Goal: Information Seeking & Learning: Learn about a topic

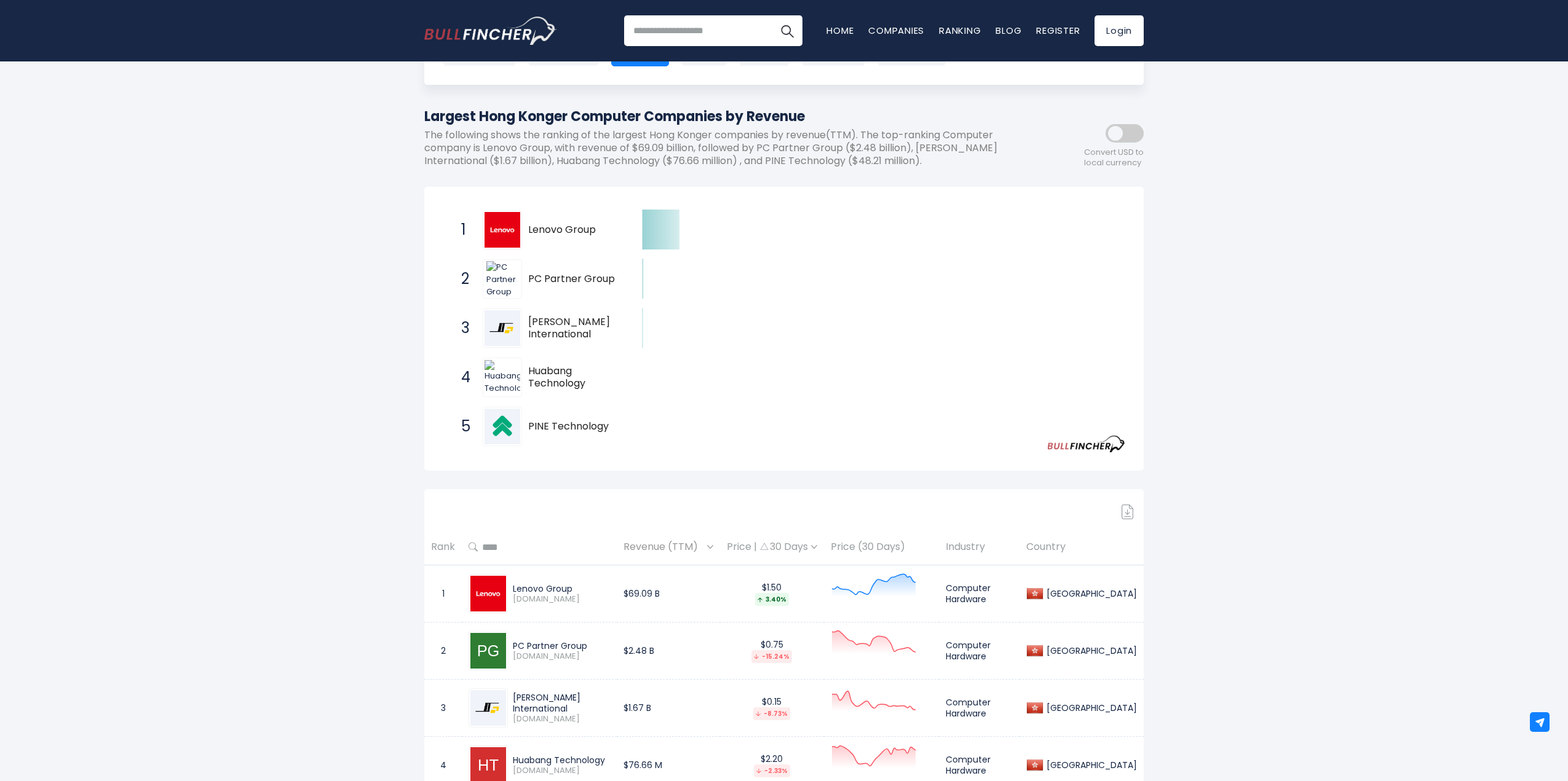
scroll to position [123, 0]
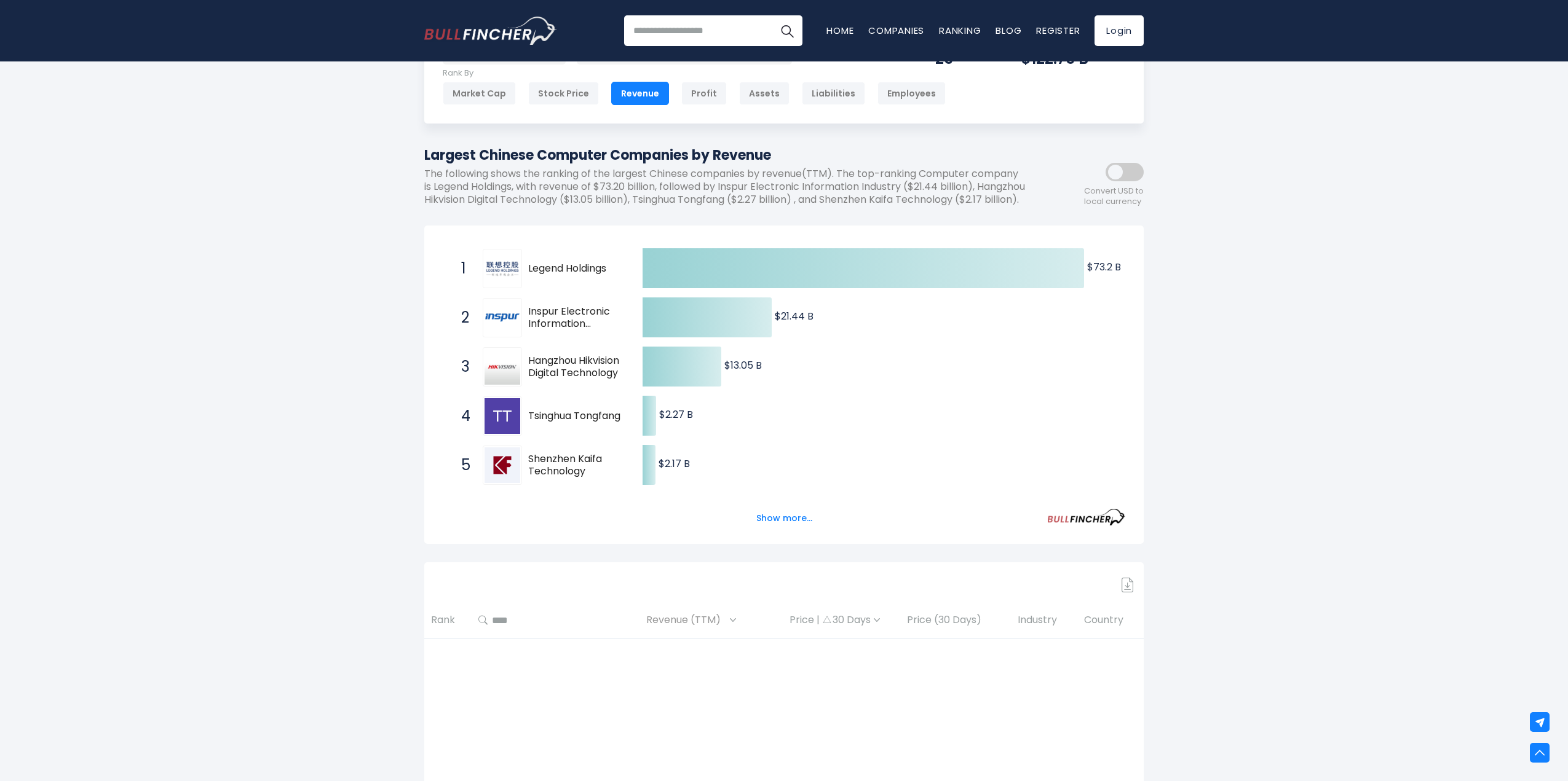
scroll to position [61, 0]
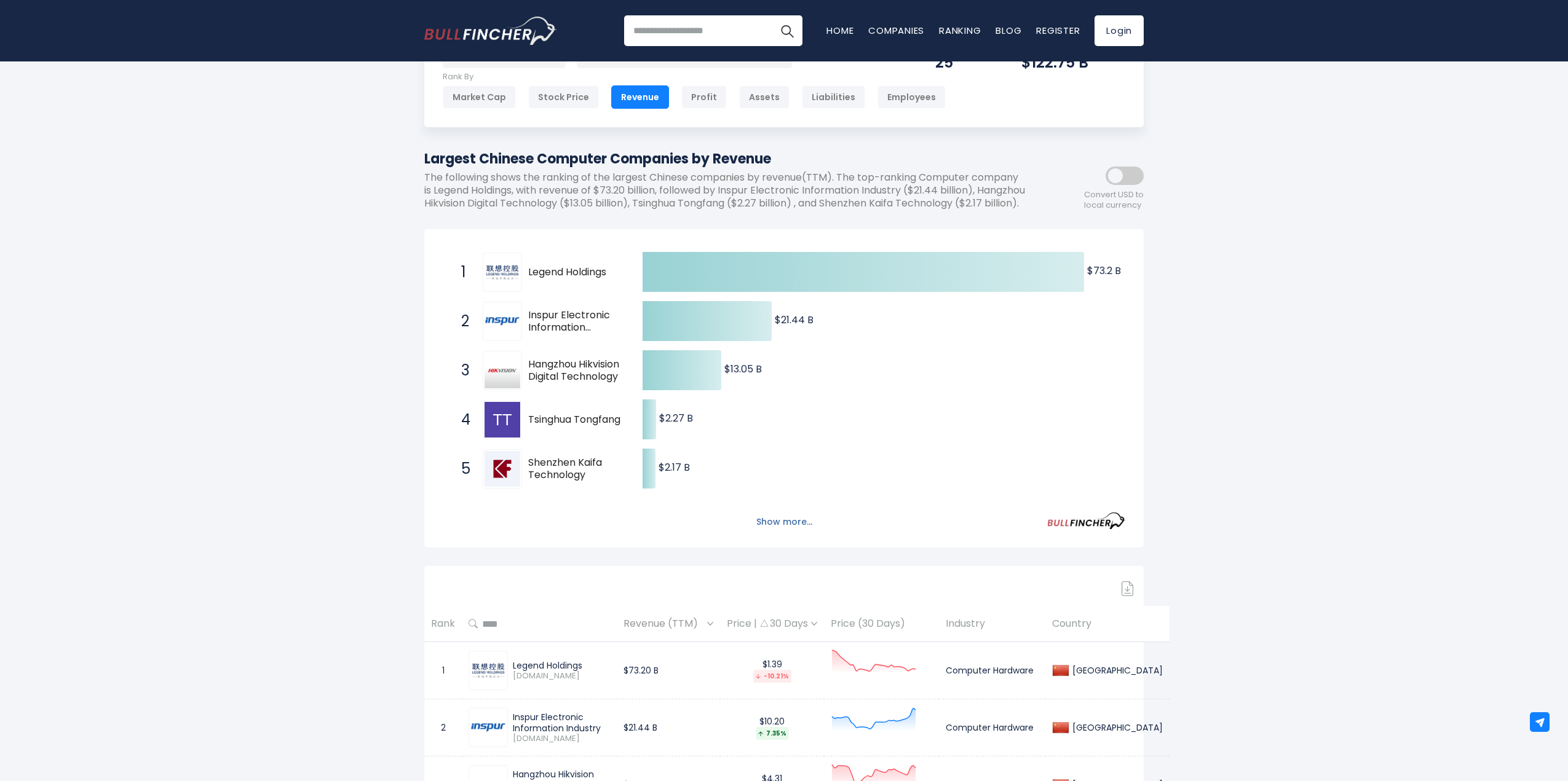
click at [796, 532] on button "Show more..." at bounding box center [784, 521] width 70 height 20
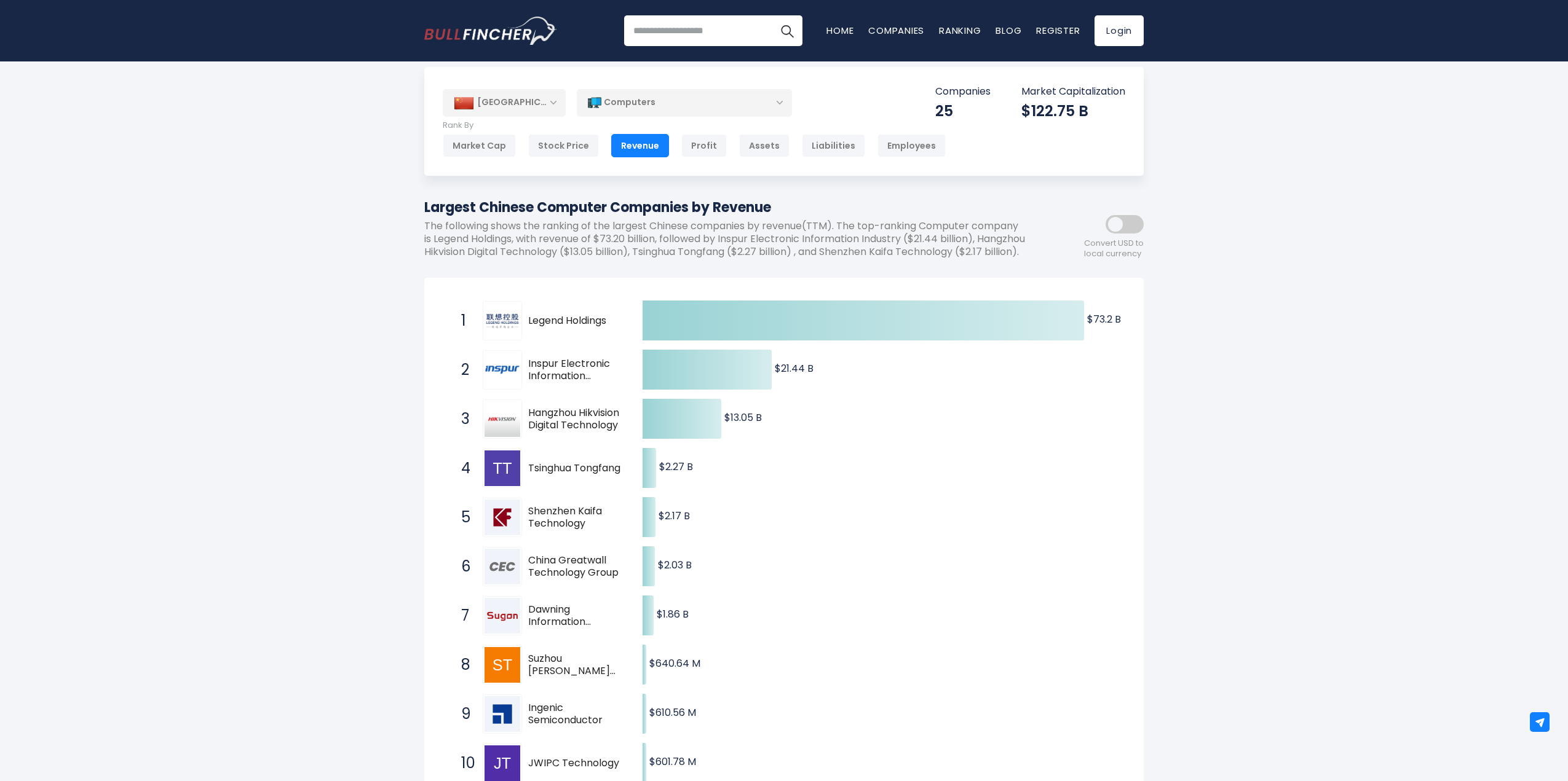
scroll to position [0, 0]
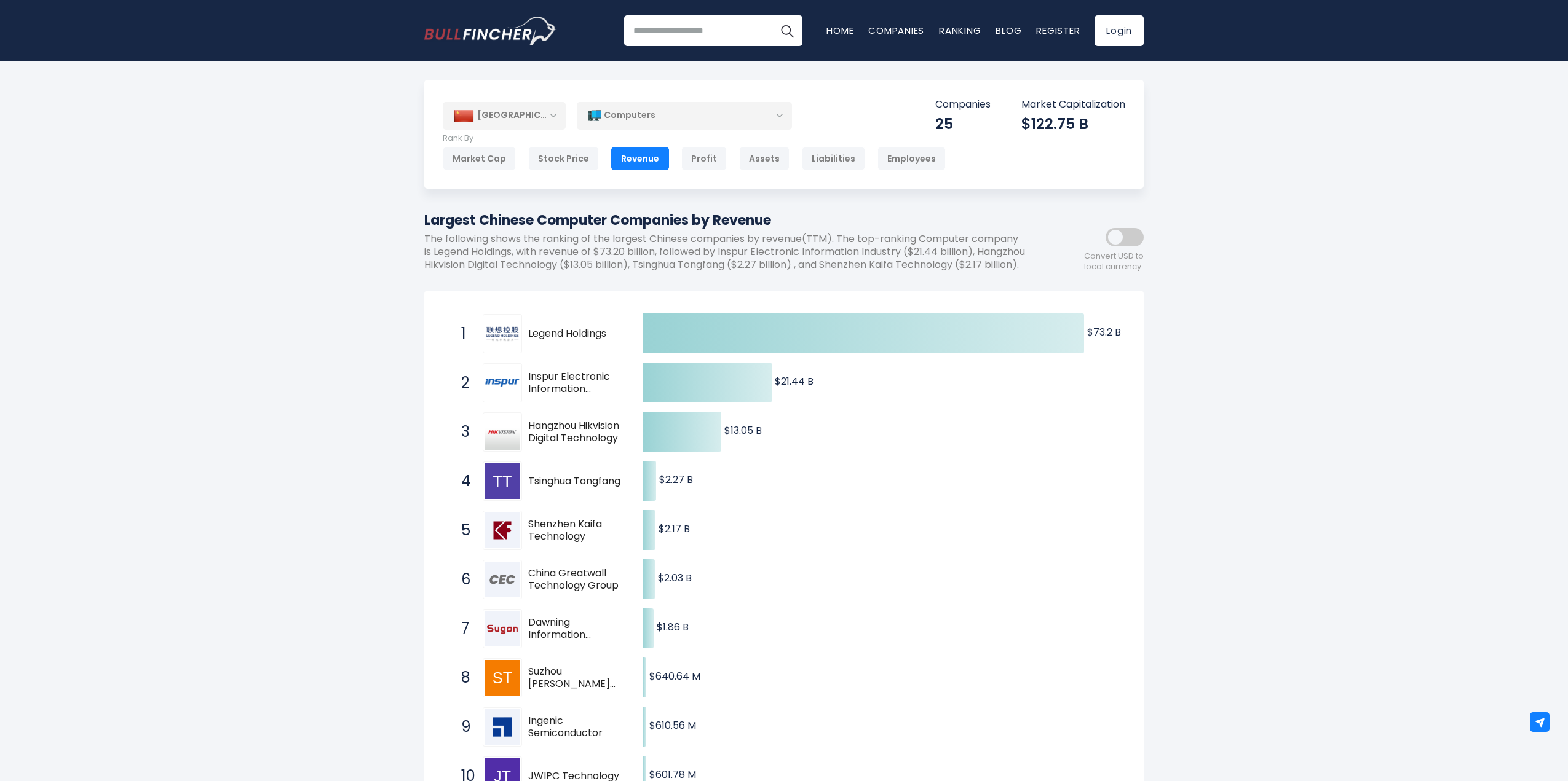
click at [535, 124] on div "[GEOGRAPHIC_DATA]" at bounding box center [504, 116] width 123 height 27
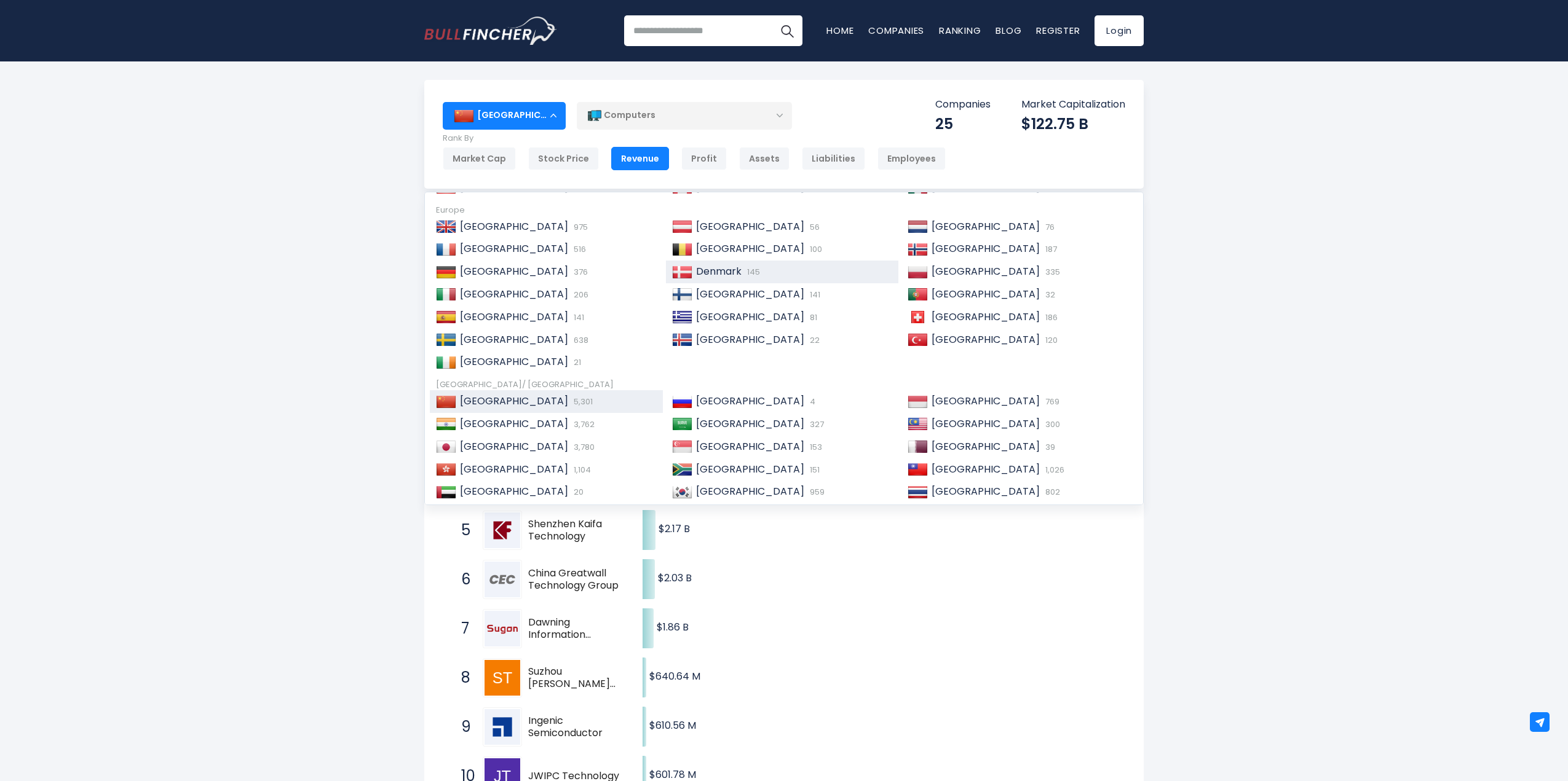
scroll to position [123, 0]
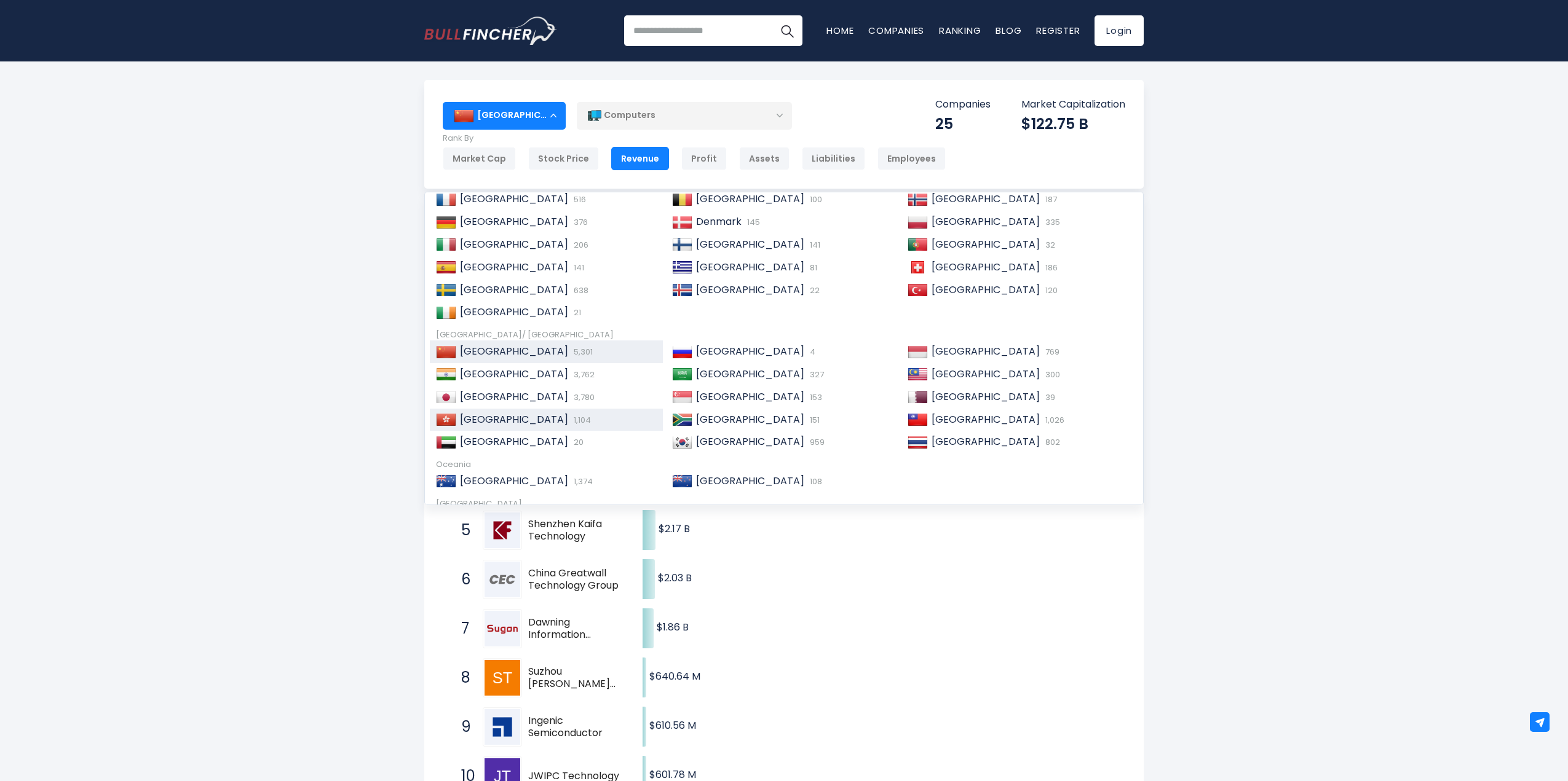
click at [571, 418] on span "1,104" at bounding box center [581, 419] width 20 height 11
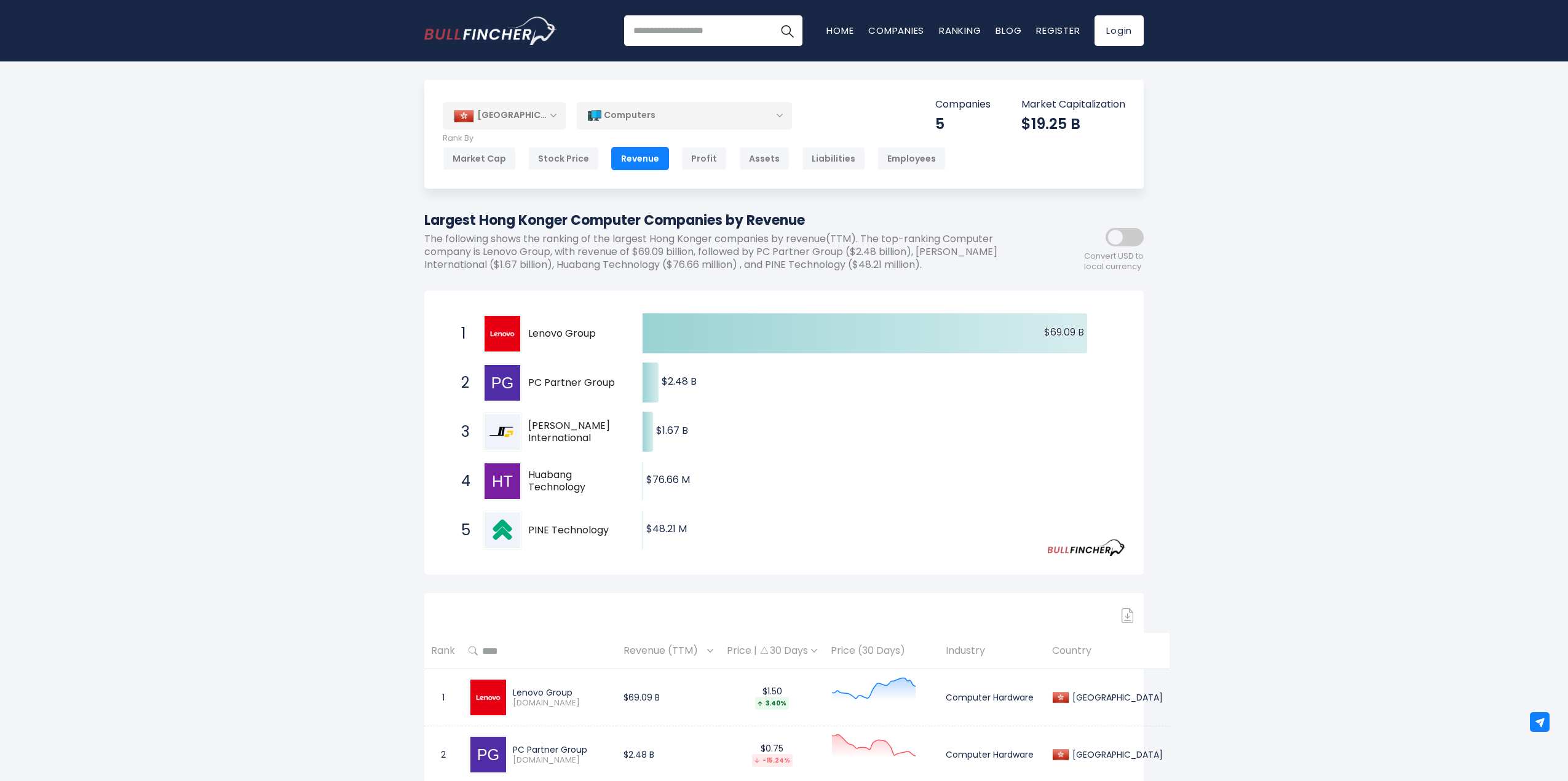
click at [686, 119] on div "Computers" at bounding box center [684, 115] width 215 height 28
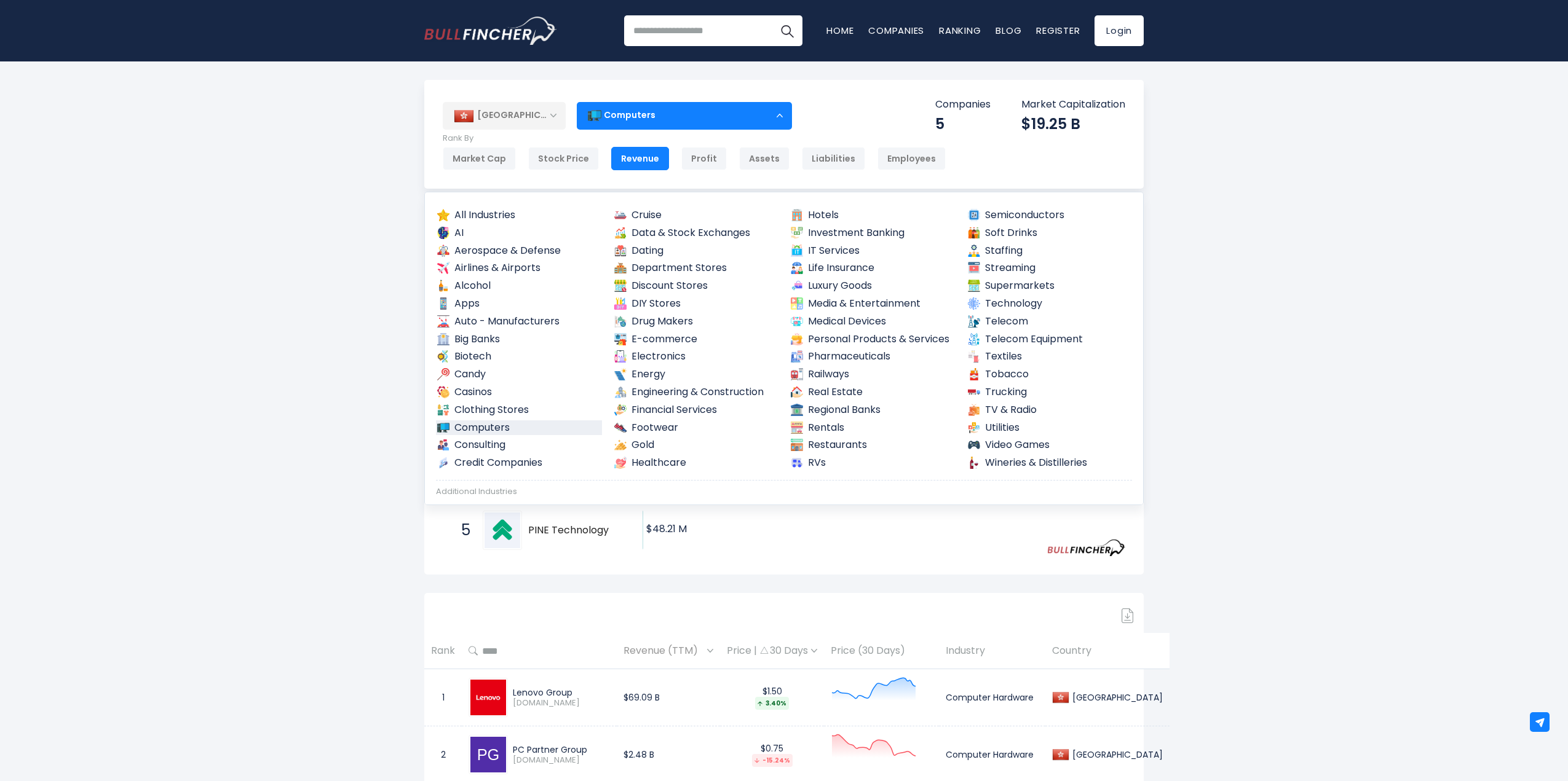
click at [728, 116] on div "Computers" at bounding box center [684, 115] width 215 height 28
